Goal: Task Accomplishment & Management: Use online tool/utility

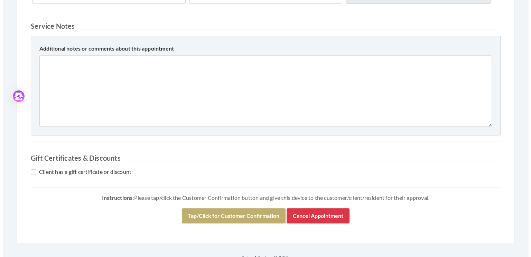
scroll to position [322, 0]
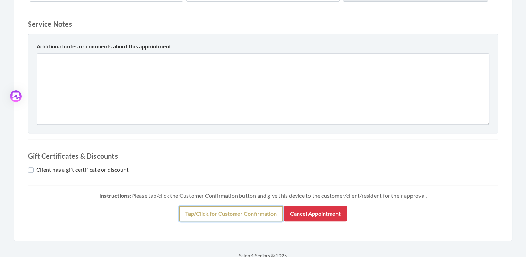
click at [210, 211] on button "Tap/Click for Customer Confirmation" at bounding box center [231, 213] width 104 height 15
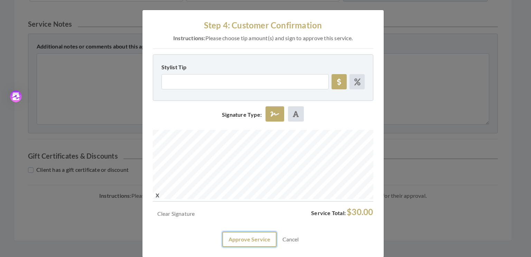
click at [244, 239] on button "Approve Service" at bounding box center [249, 238] width 54 height 15
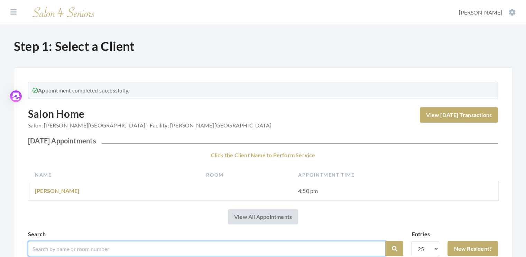
click at [57, 248] on input "search" at bounding box center [206, 248] width 357 height 15
type input "norris"
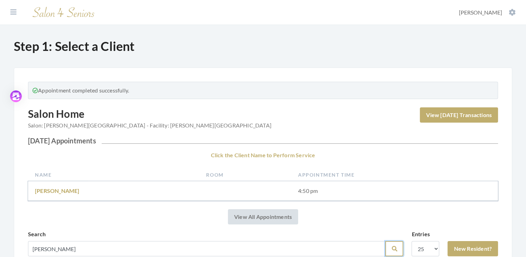
click at [397, 246] on icon "submit" at bounding box center [394, 248] width 6 height 6
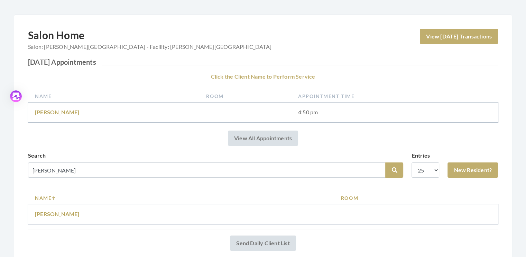
scroll to position [54, 0]
click at [44, 213] on link "Linda Norris" at bounding box center [57, 213] width 45 height 7
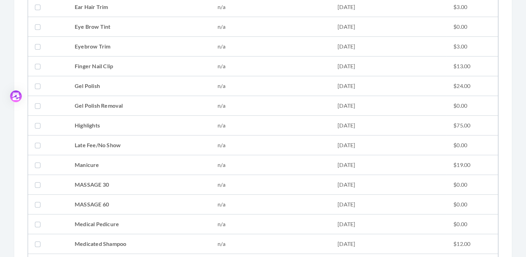
scroll to position [624, 0]
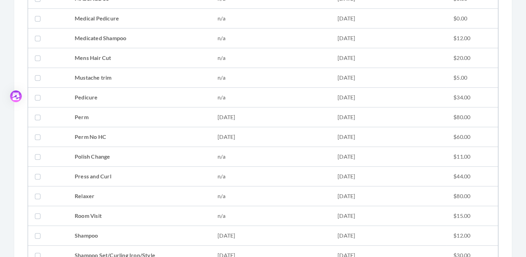
click at [36, 251] on label at bounding box center [39, 255] width 8 height 8
checkbox input "true"
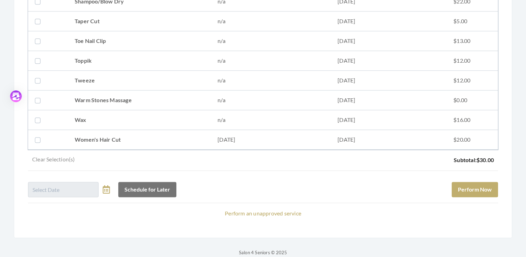
scroll to position [903, 0]
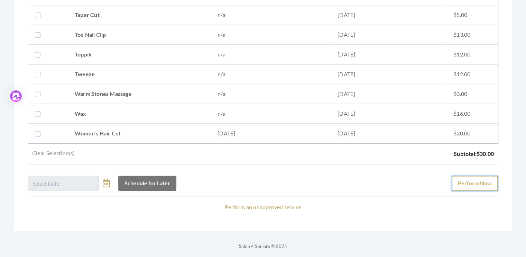
click at [479, 177] on button "Perform Now" at bounding box center [475, 182] width 46 height 15
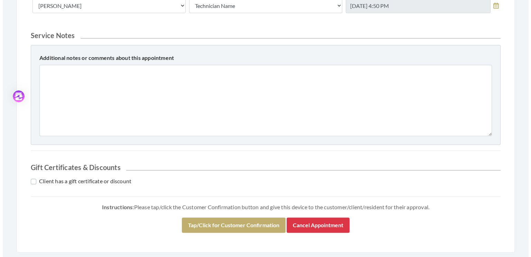
scroll to position [268, 0]
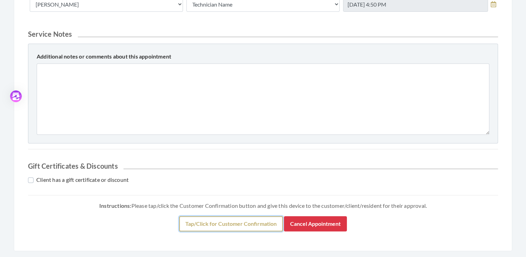
click at [237, 218] on button "Tap/Click for Customer Confirmation" at bounding box center [231, 223] width 104 height 15
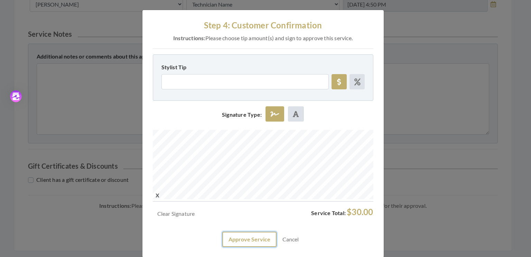
click at [245, 239] on button "Approve Service" at bounding box center [249, 238] width 54 height 15
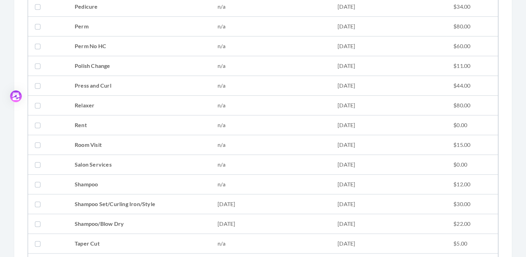
scroll to position [756, 0]
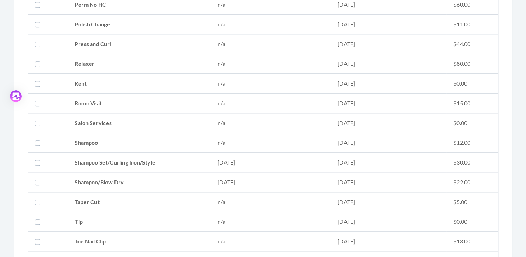
click at [35, 180] on label at bounding box center [39, 182] width 8 height 8
checkbox input "true"
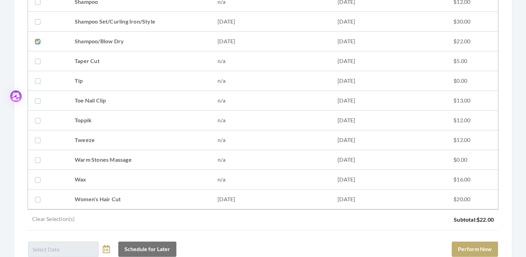
scroll to position [901, 0]
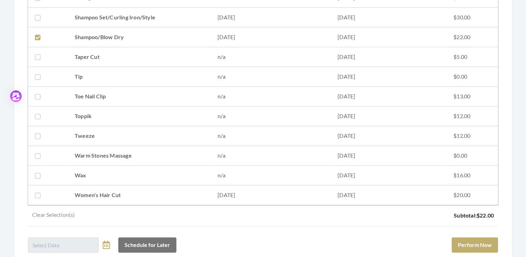
click at [37, 192] on label at bounding box center [39, 195] width 8 height 8
checkbox input "true"
click at [477, 240] on button "Perform Now" at bounding box center [475, 244] width 46 height 15
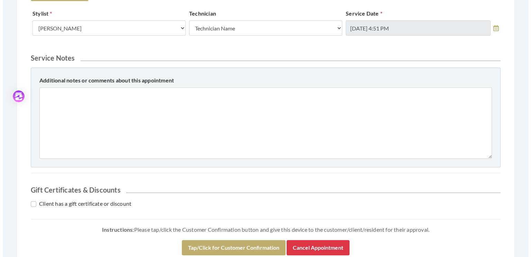
scroll to position [264, 0]
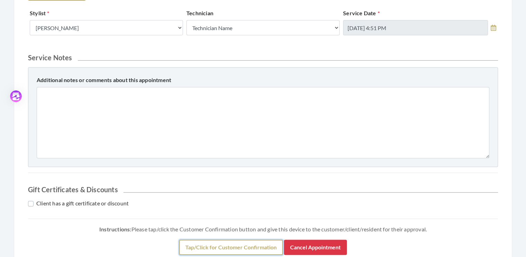
click at [221, 245] on button "Tap/Click for Customer Confirmation" at bounding box center [231, 246] width 104 height 15
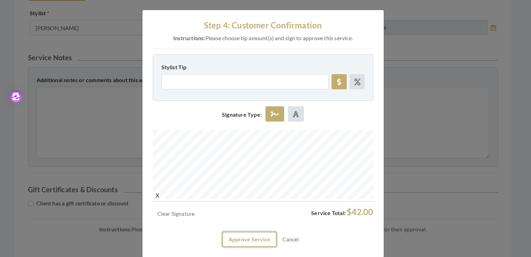
click at [245, 241] on button "Approve Service" at bounding box center [249, 238] width 54 height 15
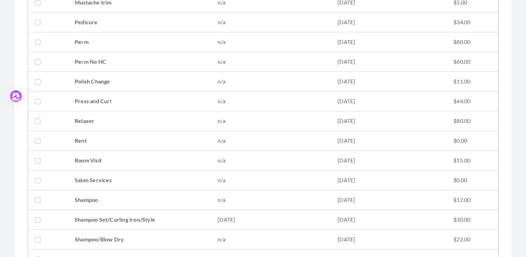
scroll to position [703, 0]
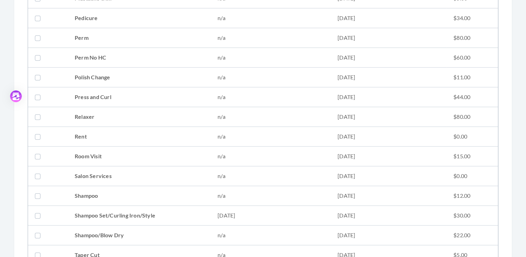
click at [35, 212] on td at bounding box center [48, 215] width 40 height 20
checkbox input "true"
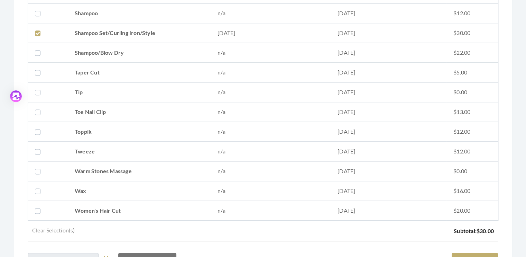
scroll to position [962, 0]
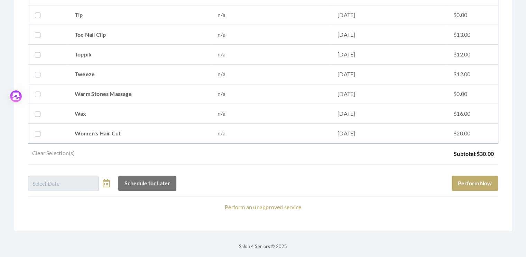
click at [40, 129] on label at bounding box center [39, 133] width 8 height 8
checkbox input "true"
click at [484, 177] on button "Perform Now" at bounding box center [475, 182] width 46 height 15
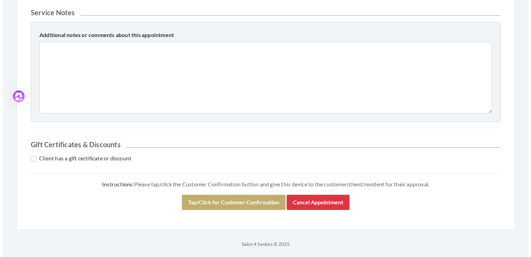
scroll to position [309, 0]
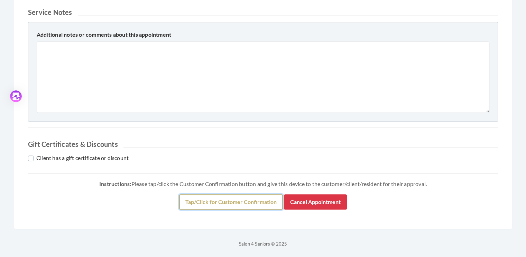
click at [231, 204] on button "Tap/Click for Customer Confirmation" at bounding box center [231, 201] width 104 height 15
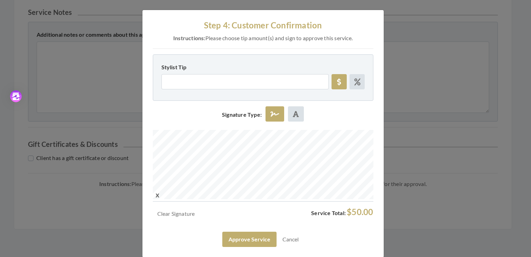
click at [248, 191] on div at bounding box center [263, 166] width 221 height 72
click at [254, 241] on button "Approve Service" at bounding box center [249, 238] width 54 height 15
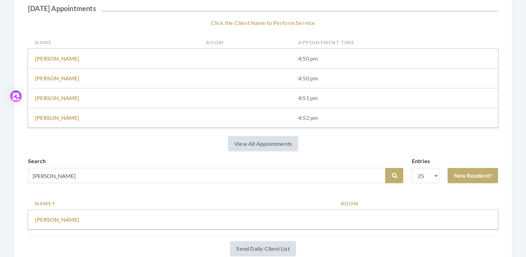
scroll to position [118, 0]
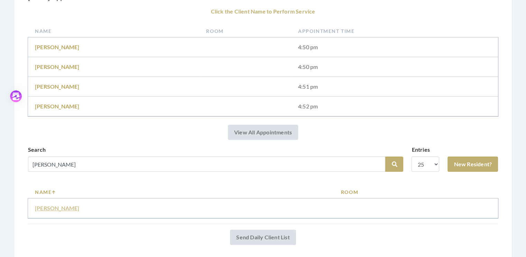
click at [58, 207] on link "[PERSON_NAME]" at bounding box center [57, 207] width 45 height 7
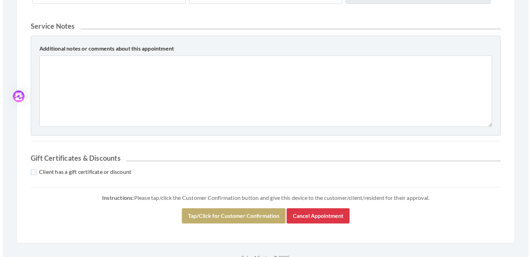
scroll to position [333, 0]
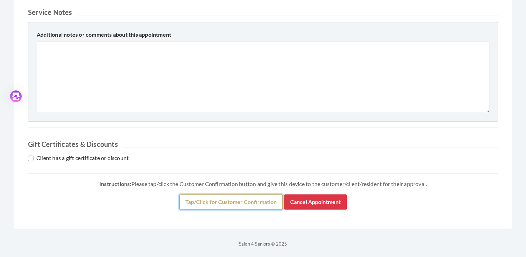
click at [214, 204] on button "Tap/Click for Customer Confirmation" at bounding box center [231, 201] width 104 height 15
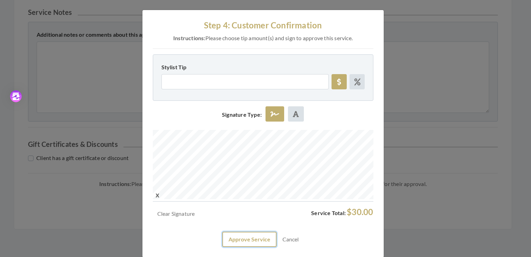
click at [253, 242] on button "Approve Service" at bounding box center [249, 238] width 54 height 15
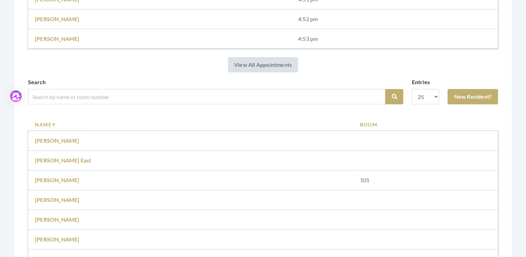
scroll to position [239, 0]
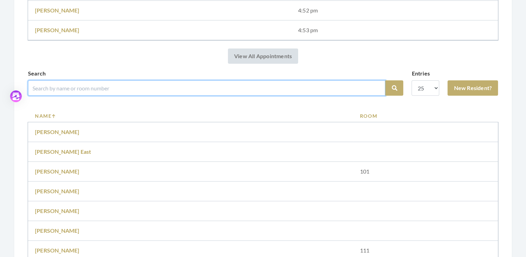
click at [58, 88] on input "search" at bounding box center [206, 87] width 357 height 15
type input "[PERSON_NAME]"
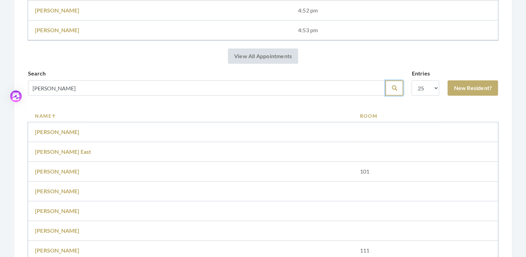
click at [394, 85] on icon "submit" at bounding box center [394, 88] width 6 height 6
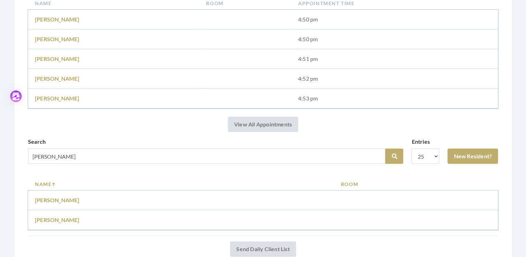
scroll to position [147, 0]
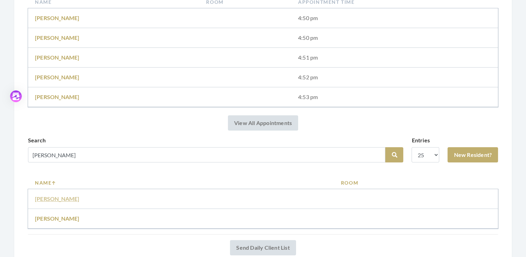
click at [57, 198] on link "[PERSON_NAME]" at bounding box center [57, 198] width 45 height 7
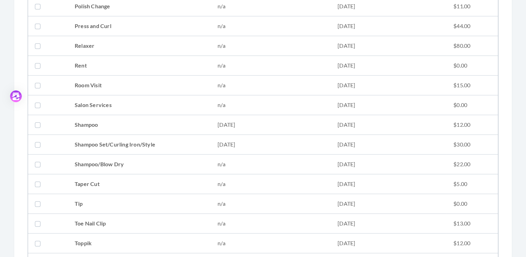
scroll to position [817, 0]
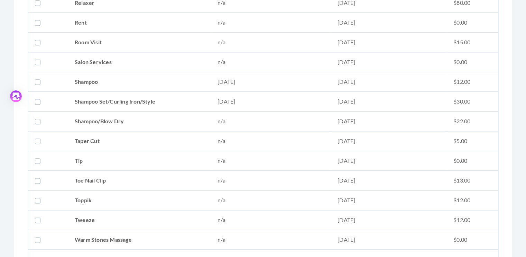
click at [37, 118] on label at bounding box center [39, 121] width 8 height 8
checkbox input "true"
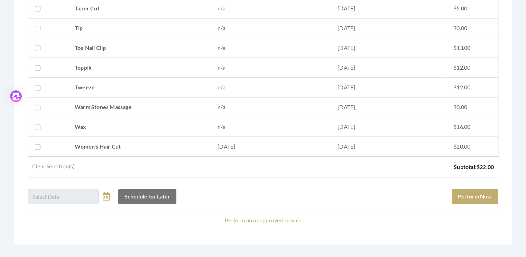
scroll to position [962, 0]
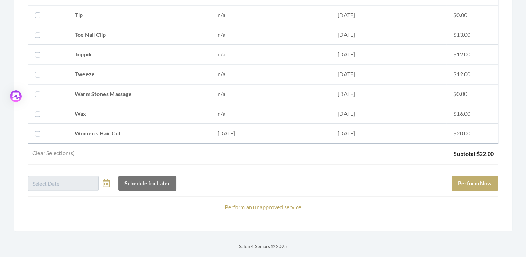
click at [36, 131] on label at bounding box center [39, 133] width 8 height 8
checkbox input "true"
click at [490, 177] on button "Perform Now" at bounding box center [475, 182] width 46 height 15
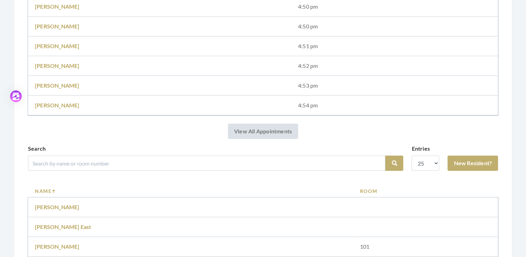
scroll to position [185, 0]
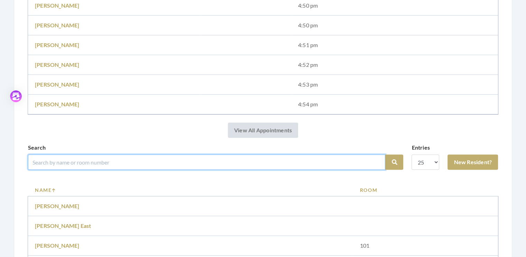
click at [46, 162] on input "search" at bounding box center [206, 161] width 357 height 15
type input "[PERSON_NAME]"
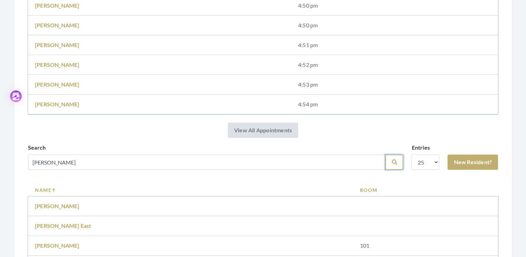
click at [396, 161] on icon "submit" at bounding box center [394, 162] width 6 height 6
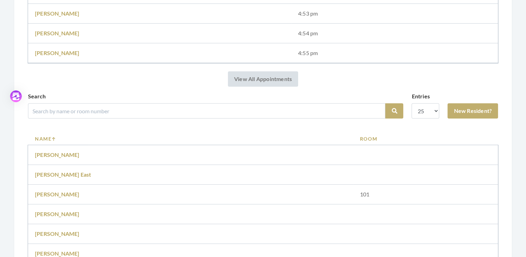
scroll to position [261, 0]
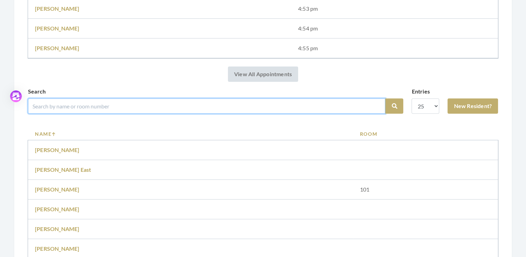
click at [106, 101] on input "search" at bounding box center [206, 105] width 357 height 15
type input "lee"
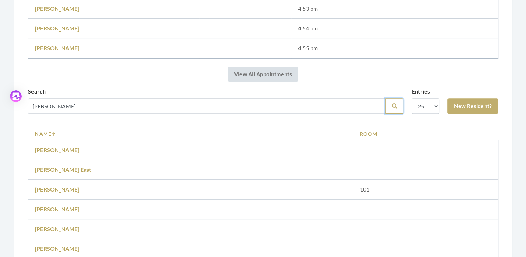
click at [393, 105] on icon "submit" at bounding box center [394, 106] width 6 height 6
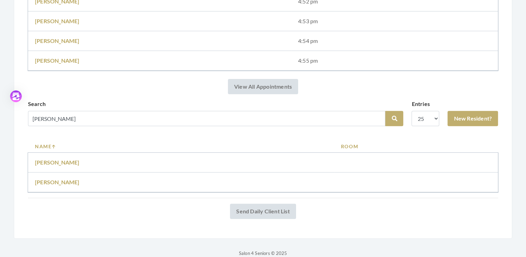
scroll to position [232, 0]
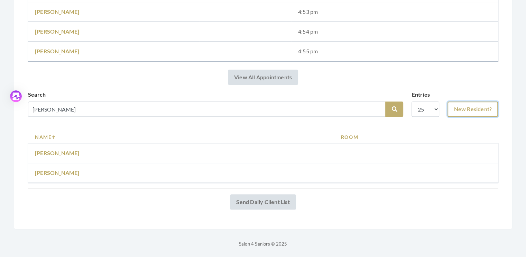
click at [478, 111] on link "New Resident?" at bounding box center [472, 108] width 50 height 15
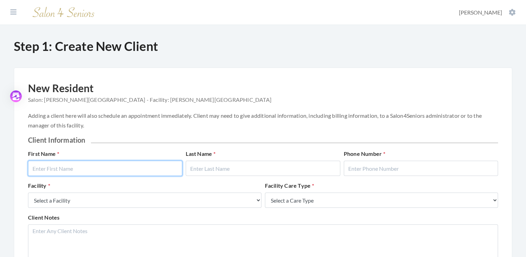
click at [72, 168] on input "text" at bounding box center [105, 167] width 154 height 15
type input "Ruby"
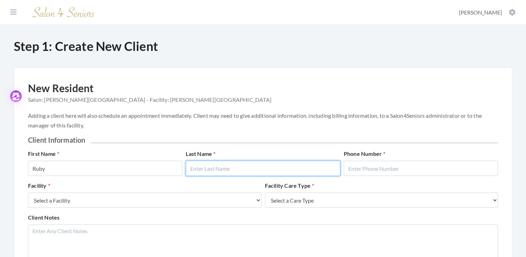
click at [198, 168] on input "text" at bounding box center [263, 167] width 154 height 15
type input "Lee"
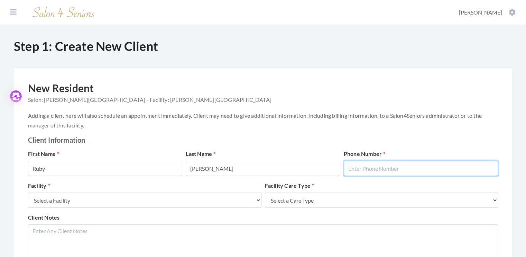
click at [378, 165] on input "text" at bounding box center [421, 167] width 154 height 15
type input "5555555555"
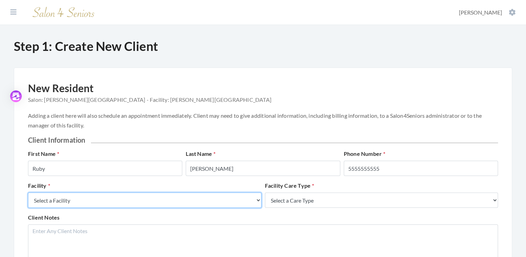
click at [259, 199] on select "Select a Facility Creekside at Three Rivers Brookdale Jones Farm Merrill Garden…" at bounding box center [144, 199] width 233 height 15
select select "5"
click at [28, 192] on select "Select a Facility Creekside at Three Rivers Brookdale Jones Farm Merrill Garden…" at bounding box center [144, 199] width 233 height 15
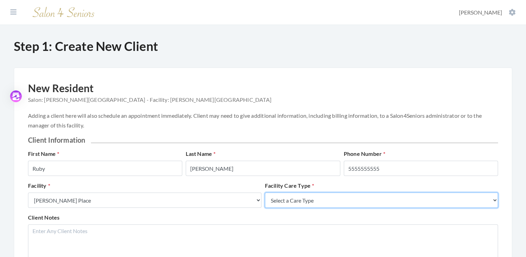
click at [494, 197] on select "Select a Care Type Nursing Home Rehab Memory Care Assisted Living Independent L…" at bounding box center [381, 199] width 233 height 15
select select "4"
click at [265, 192] on select "Select a Care Type Nursing Home Rehab Memory Care Assisted Living Independent L…" at bounding box center [381, 199] width 233 height 15
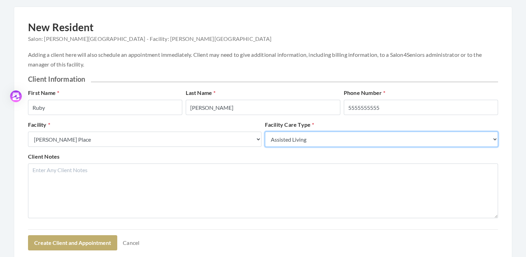
scroll to position [97, 0]
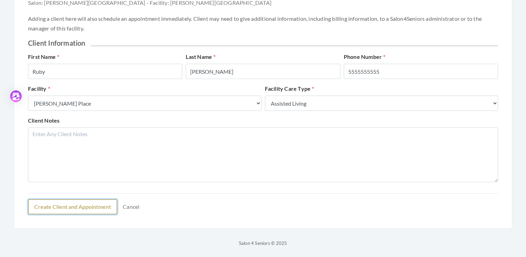
click at [78, 209] on button "Create Client and Appointment" at bounding box center [72, 206] width 89 height 15
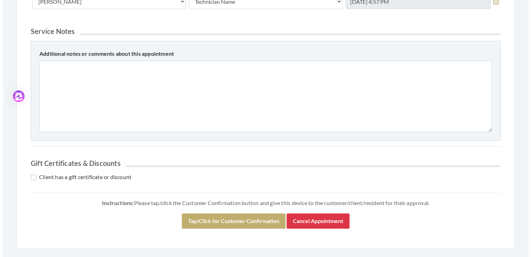
scroll to position [294, 0]
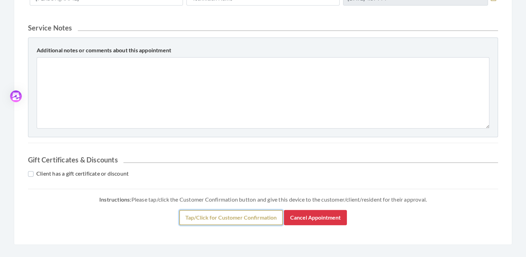
click at [234, 220] on button "Tap/Click for Customer Confirmation" at bounding box center [231, 217] width 104 height 15
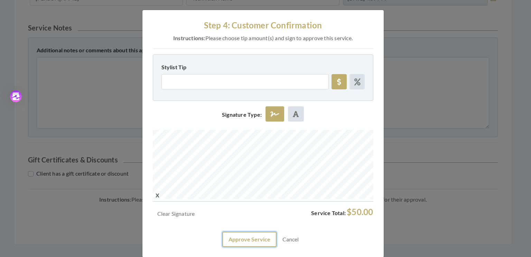
click at [239, 237] on button "Approve Service" at bounding box center [249, 238] width 54 height 15
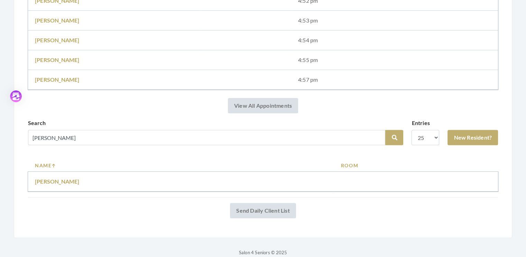
scroll to position [227, 0]
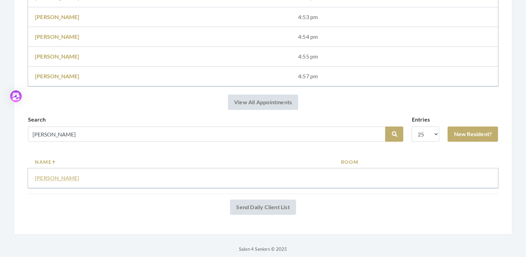
click at [59, 178] on link "[PERSON_NAME]" at bounding box center [57, 177] width 45 height 7
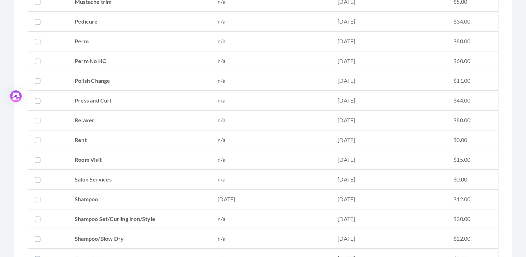
scroll to position [792, 0]
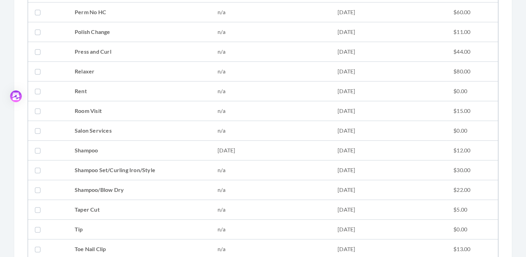
click at [37, 166] on label at bounding box center [39, 170] width 8 height 8
checkbox input "true"
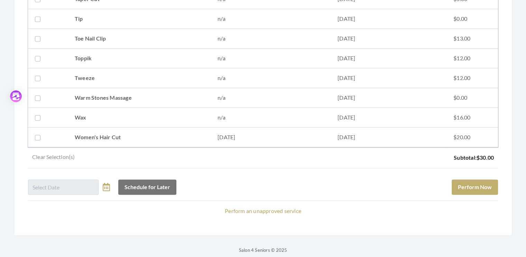
scroll to position [1005, 0]
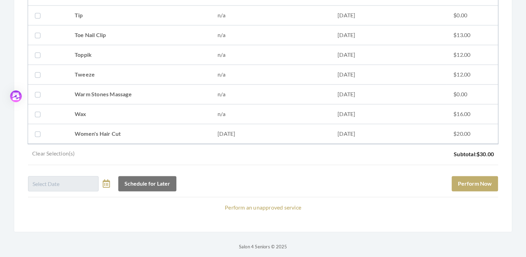
click at [39, 129] on label at bounding box center [39, 133] width 8 height 8
checkbox input "true"
click at [480, 177] on button "Perform Now" at bounding box center [475, 183] width 46 height 15
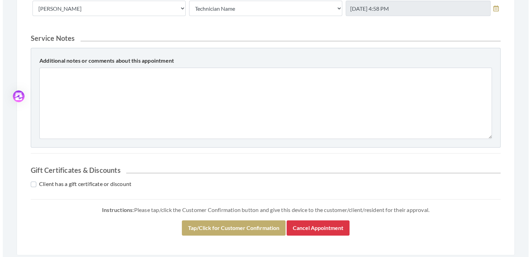
scroll to position [353, 0]
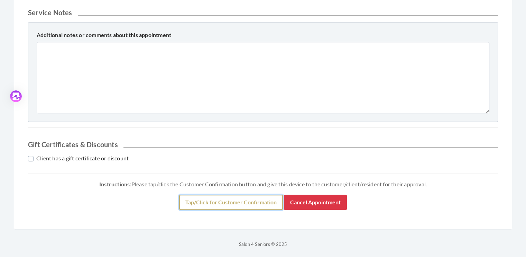
click at [217, 202] on button "Tap/Click for Customer Confirmation" at bounding box center [231, 201] width 104 height 15
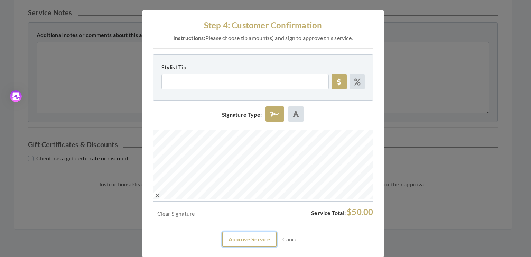
click at [241, 244] on button "Approve Service" at bounding box center [249, 238] width 54 height 15
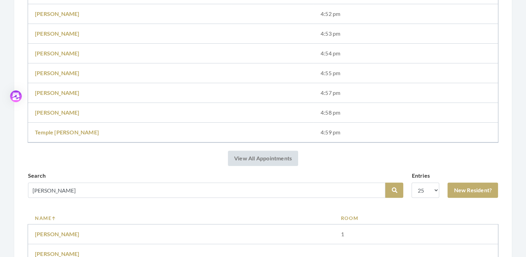
scroll to position [211, 0]
click at [65, 232] on link "[PERSON_NAME]" at bounding box center [57, 232] width 45 height 7
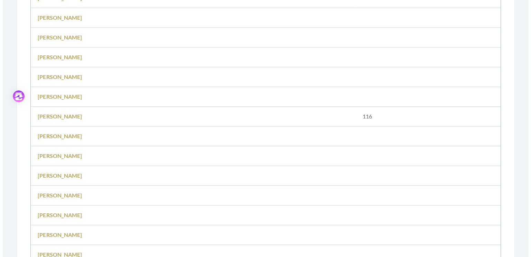
scroll to position [813, 0]
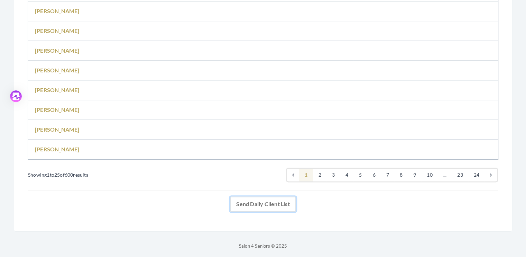
click at [264, 205] on link "Send Daily Client List" at bounding box center [263, 203] width 66 height 15
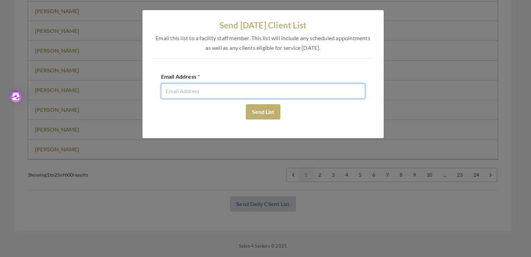
click at [185, 91] on input "email" at bounding box center [263, 90] width 204 height 15
click at [181, 92] on input "evie@salon4Seniors" at bounding box center [263, 90] width 204 height 15
click at [214, 92] on input "evie@Salon4Seniors" at bounding box center [263, 90] width 204 height 15
type input "evie@Salon4Seniors.com"
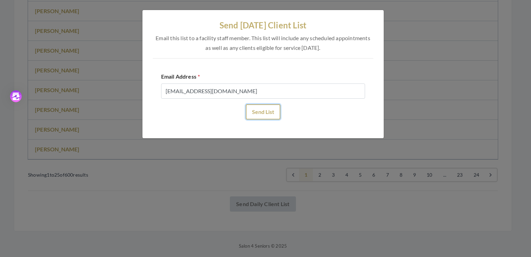
click at [265, 110] on button "Send List" at bounding box center [263, 111] width 35 height 15
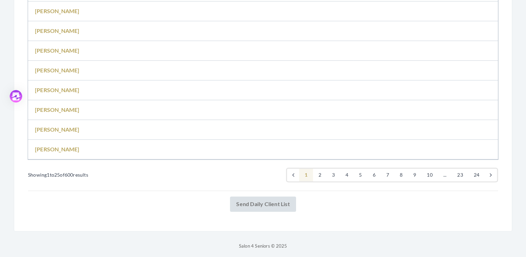
scroll to position [813, 0]
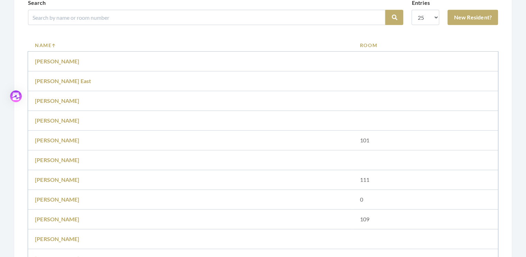
scroll to position [110, 0]
